Goal: Navigation & Orientation: Find specific page/section

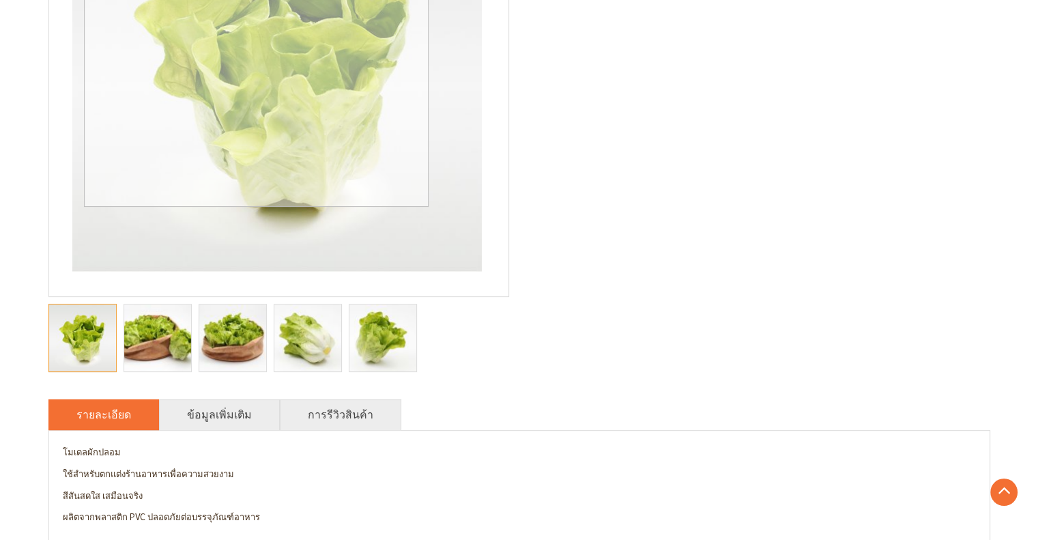
scroll to position [341, 0]
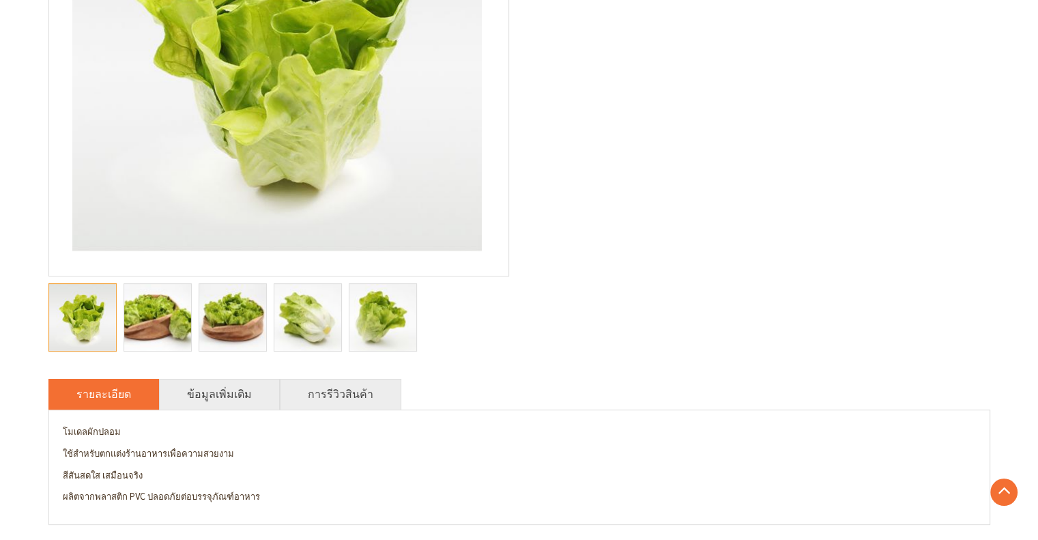
click at [239, 342] on img "Romaine 3d model, food model, model food, vegetable model, model of food, fruit…" at bounding box center [232, 317] width 100 height 67
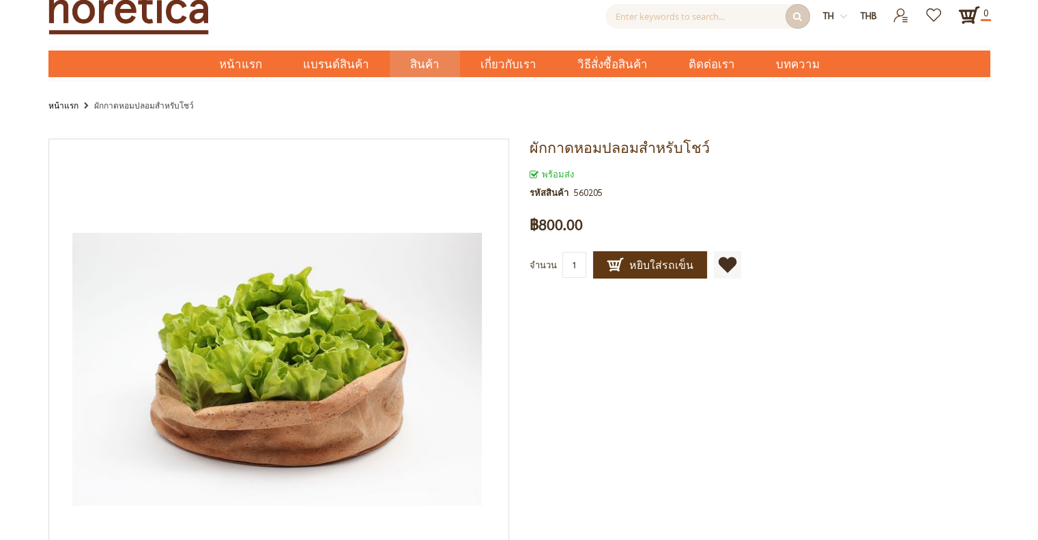
scroll to position [0, 0]
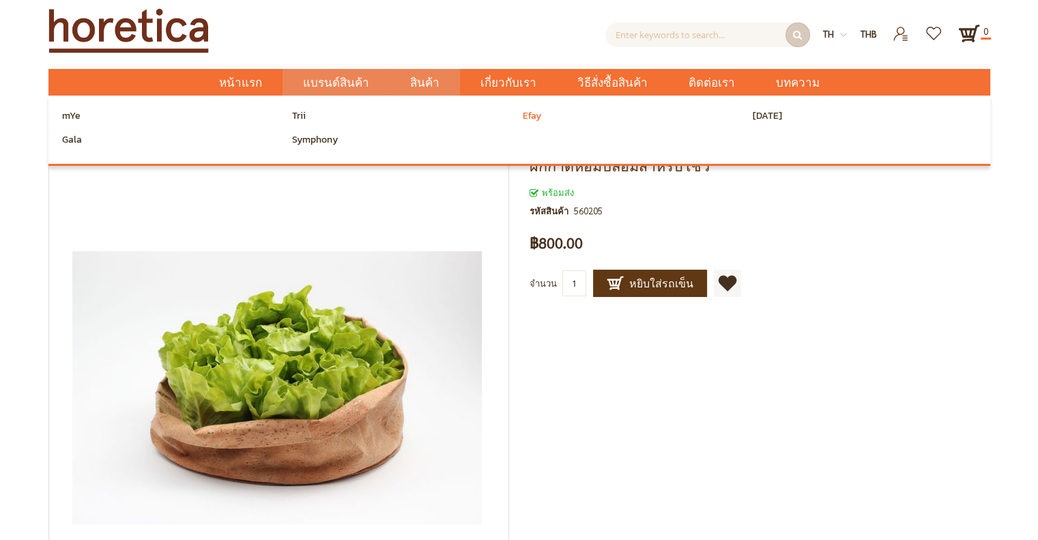
click at [528, 126] on span "Efay" at bounding box center [532, 116] width 18 height 20
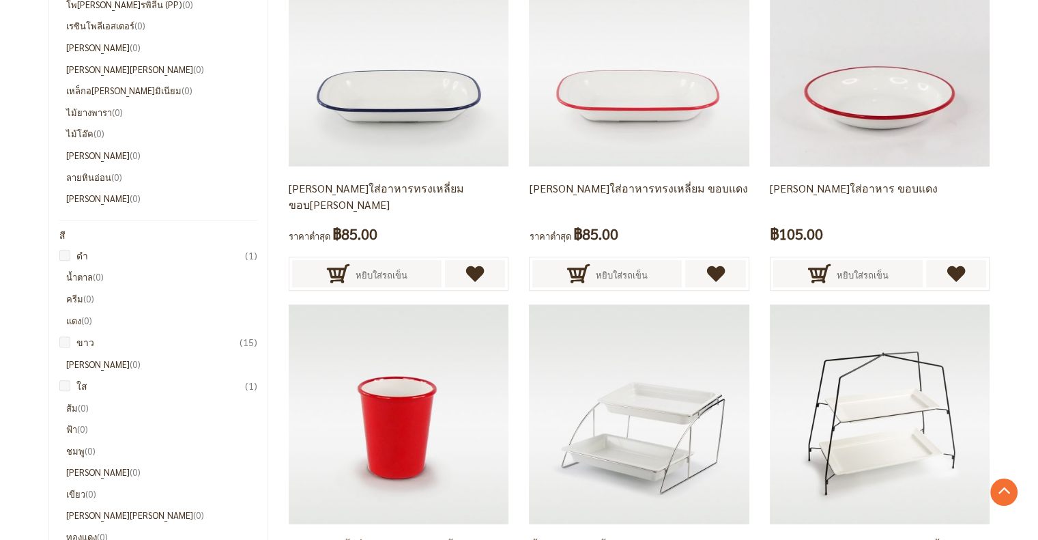
scroll to position [751, 0]
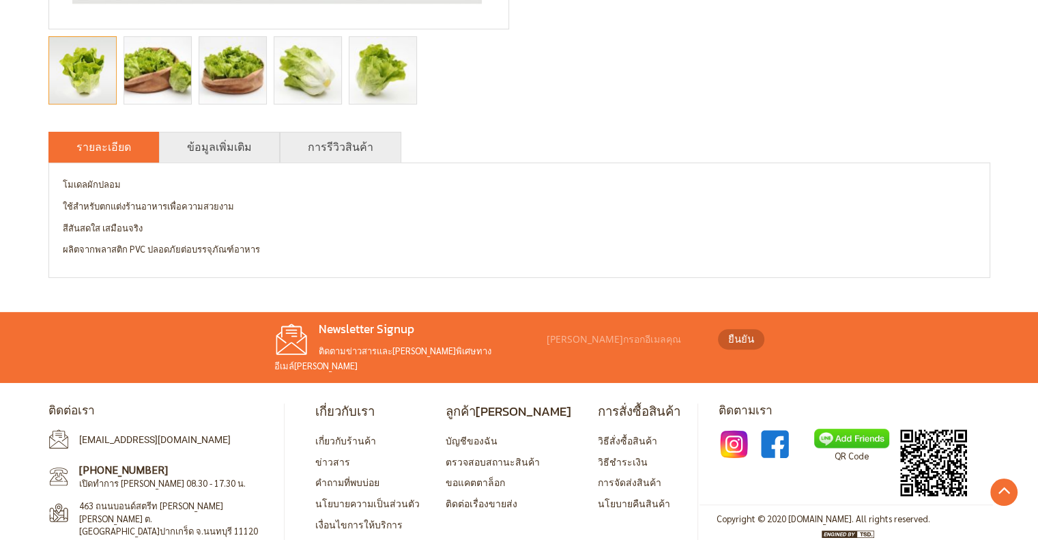
scroll to position [668, 0]
